Goal: Task Accomplishment & Management: Use online tool/utility

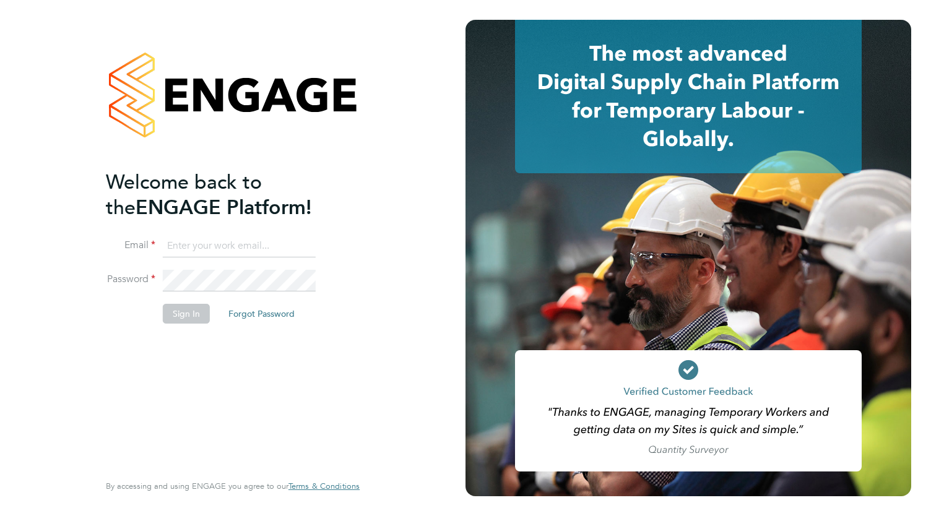
type input "nfolarin@gmail.com"
click at [183, 316] on button "Sign In" at bounding box center [186, 314] width 47 height 20
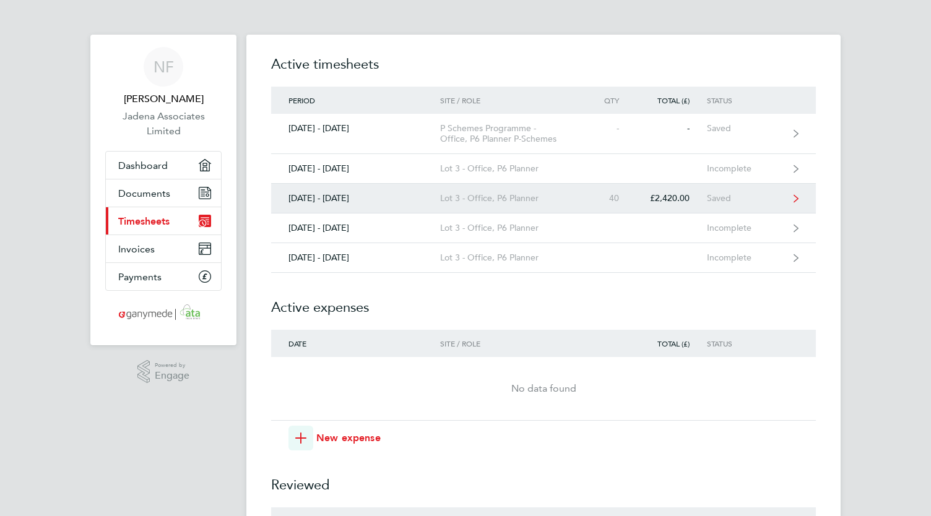
click at [466, 198] on div "Lot 3 - Office, P6 Planner" at bounding box center [511, 198] width 142 height 11
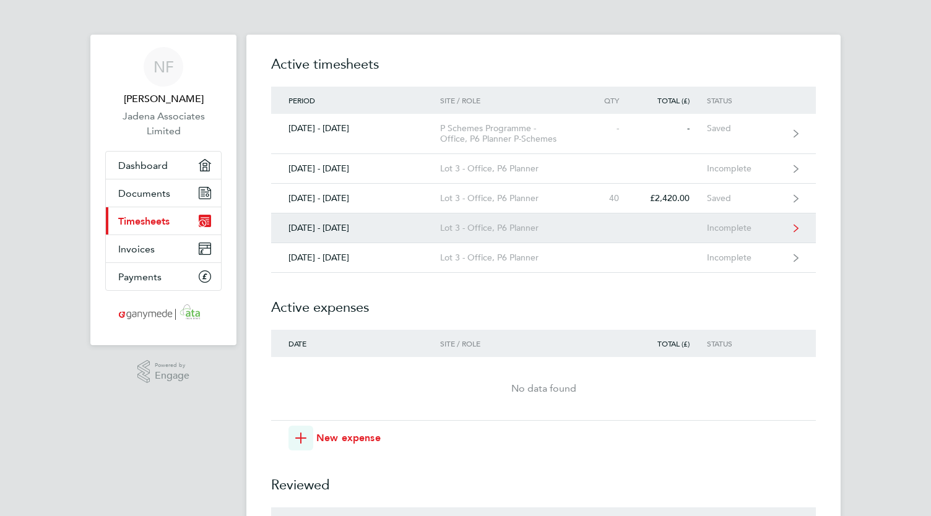
click at [505, 232] on div "Lot 3 - Office, P6 Planner" at bounding box center [511, 228] width 142 height 11
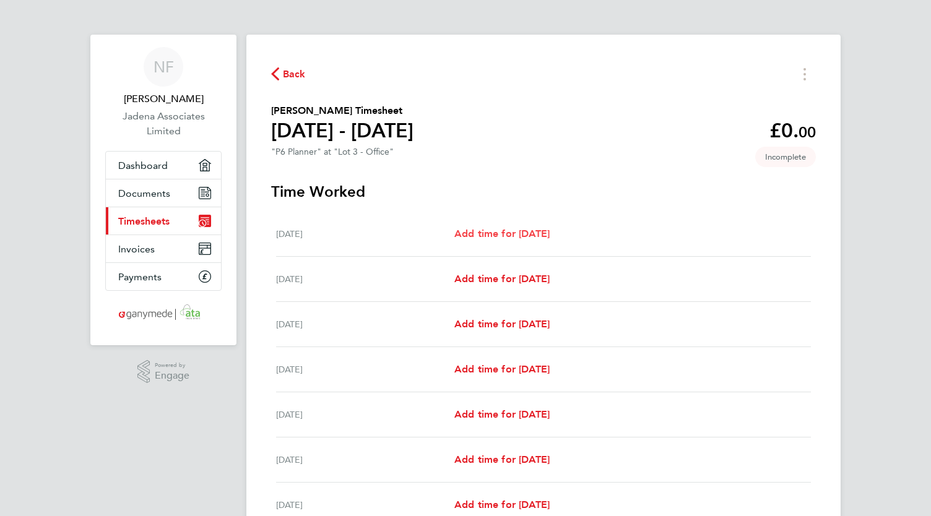
click at [509, 234] on span "Add time for [DATE]" at bounding box center [501, 234] width 95 height 12
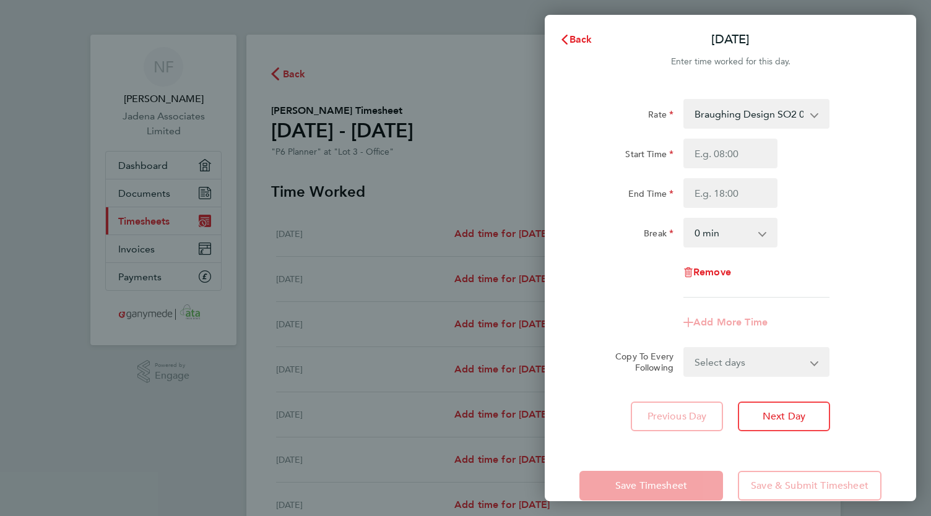
click at [807, 115] on select "Braughing Design SO2 03-L718.01-E 9200109330P - 60.50 Bracknell Tertiary Treatm…" at bounding box center [749, 113] width 129 height 27
